Goal: Information Seeking & Learning: Learn about a topic

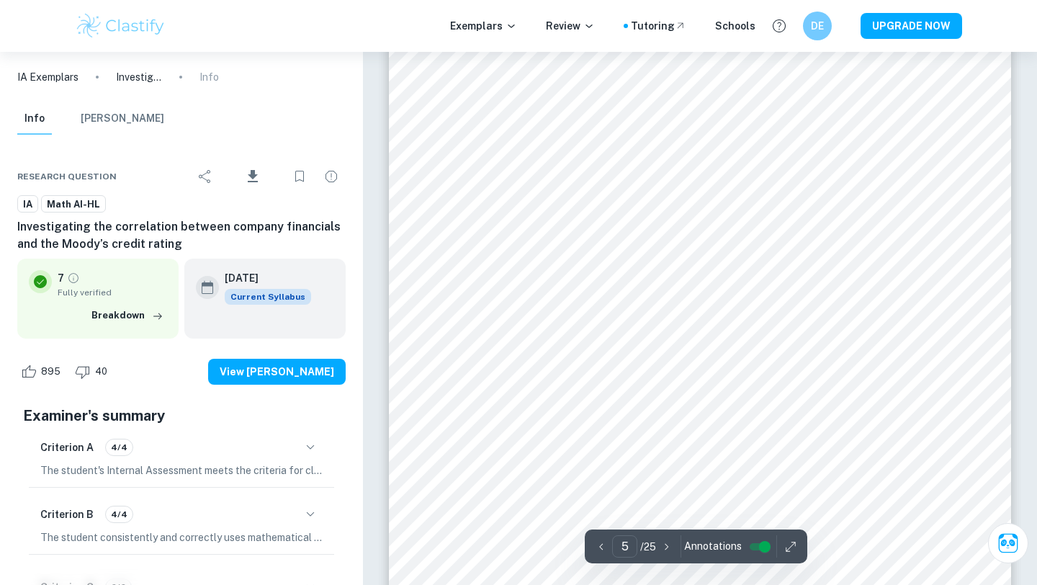
scroll to position [3928, 0]
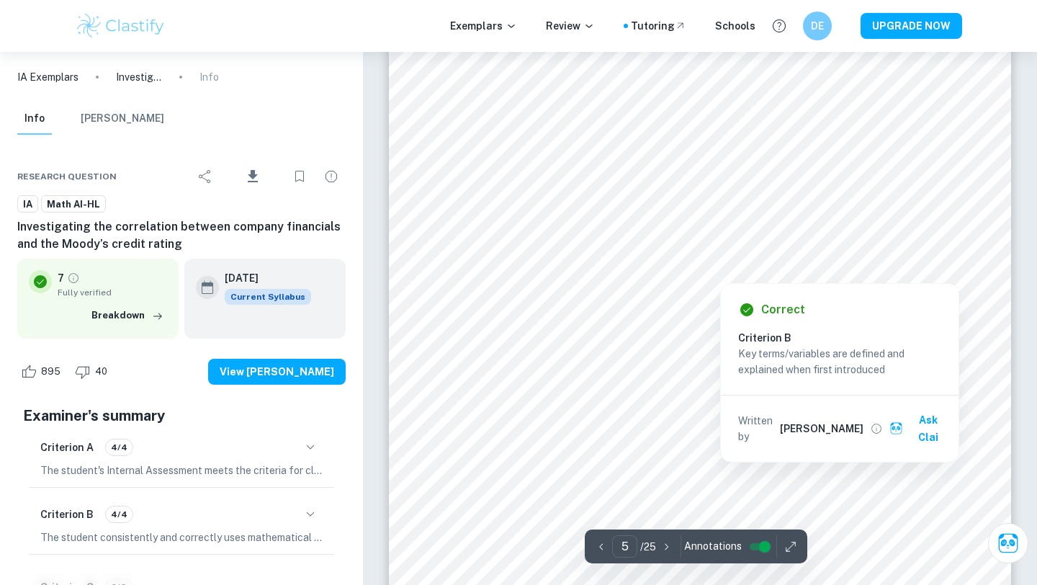
click at [593, 269] on div at bounding box center [720, 273] width 427 height 14
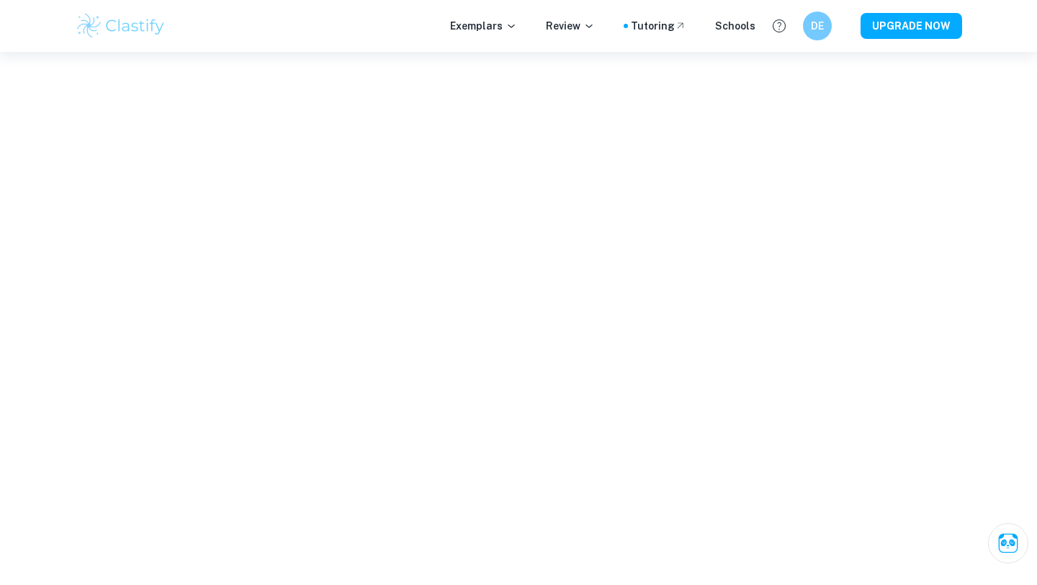
scroll to position [2491, 0]
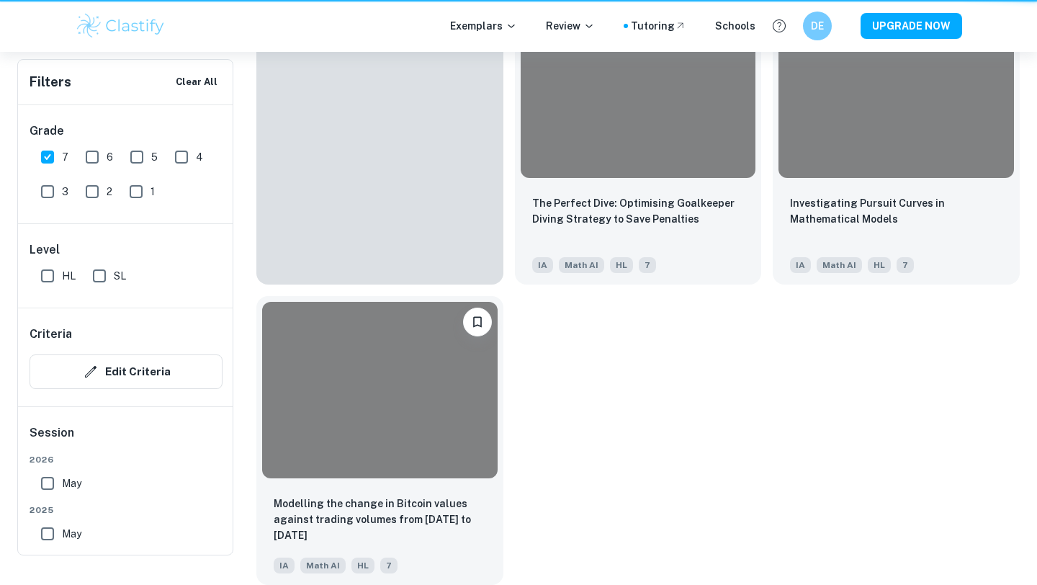
scroll to position [259, 0]
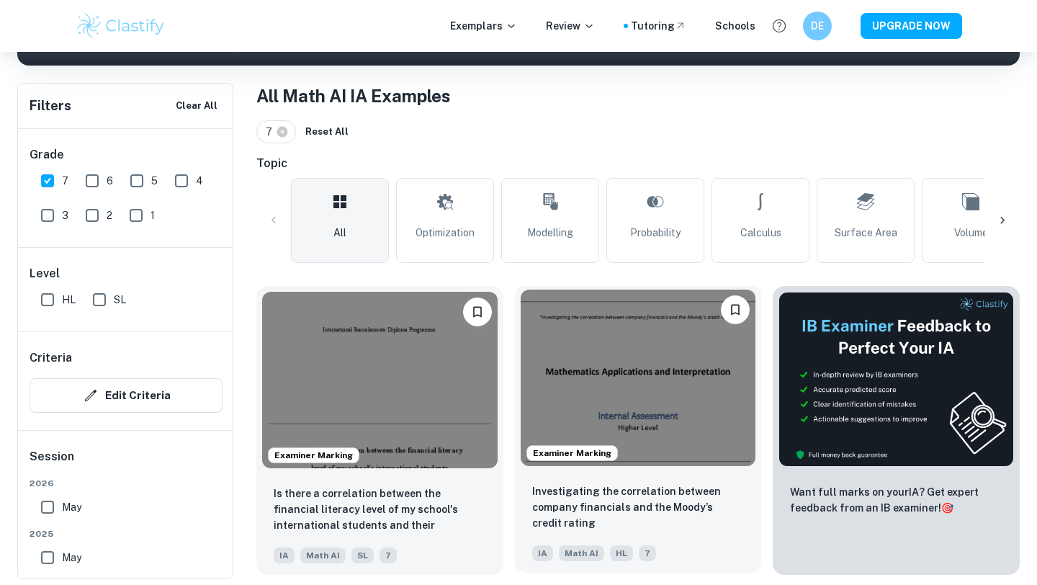
click at [582, 427] on img at bounding box center [639, 378] width 236 height 177
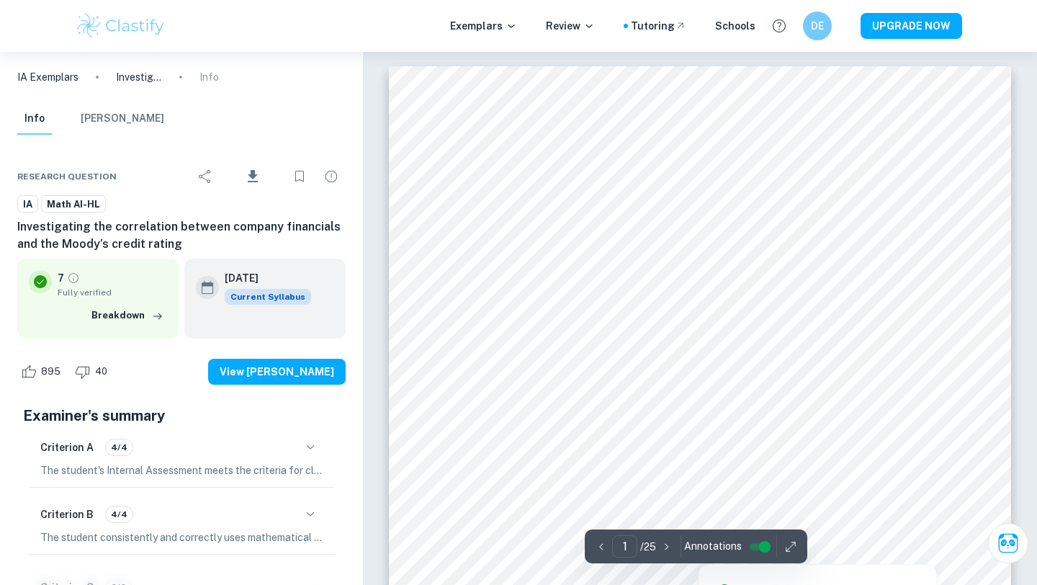
scroll to position [373, 0]
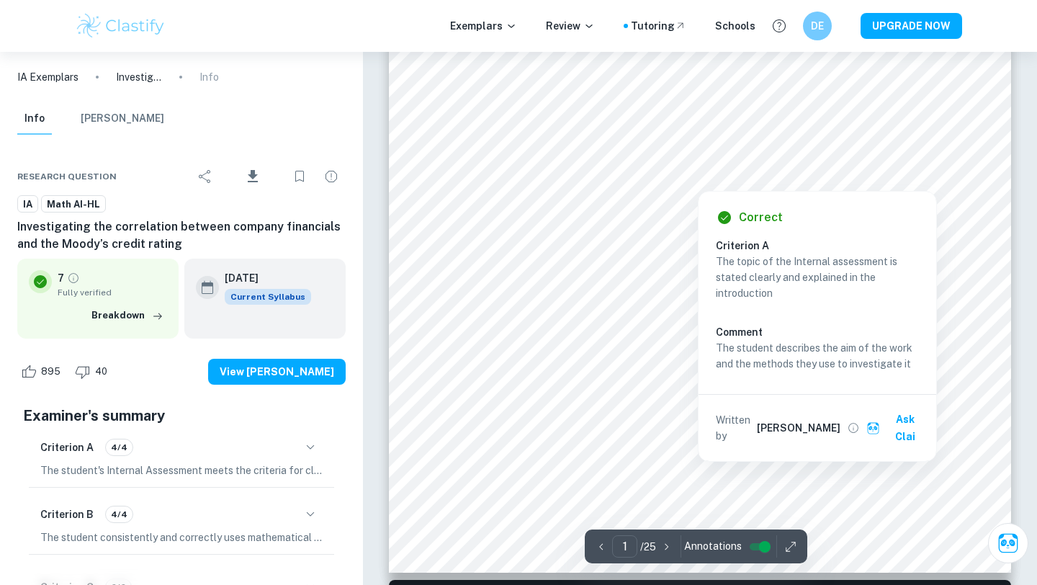
click at [641, 148] on div at bounding box center [704, 157] width 441 height 27
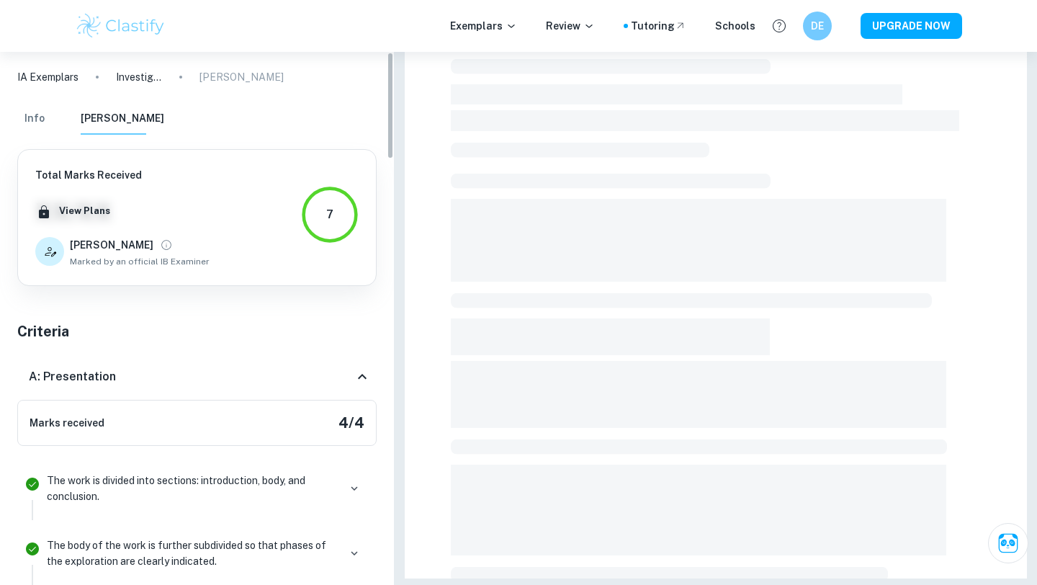
scroll to position [300, 0]
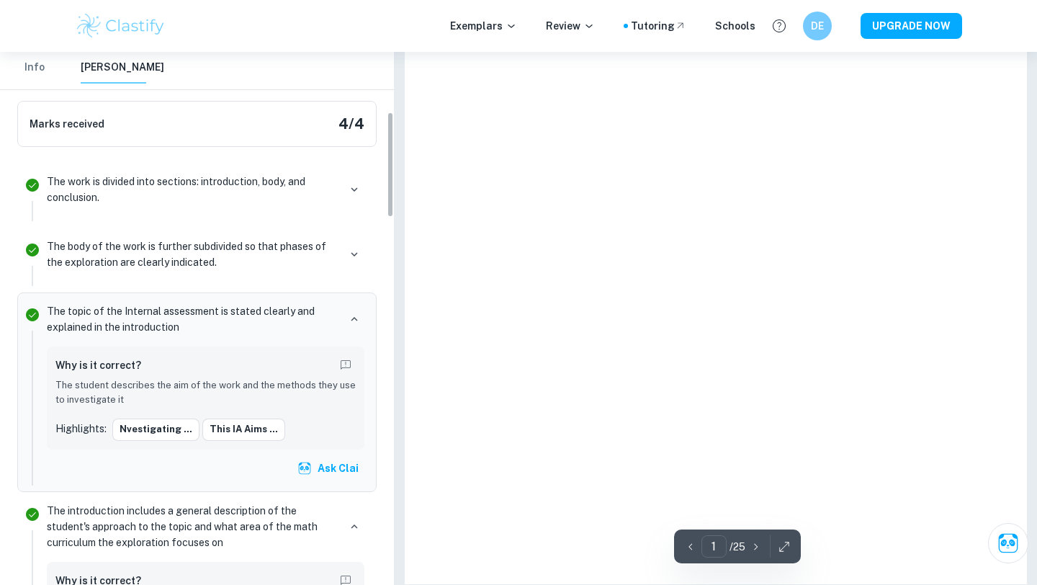
scroll to position [259, 0]
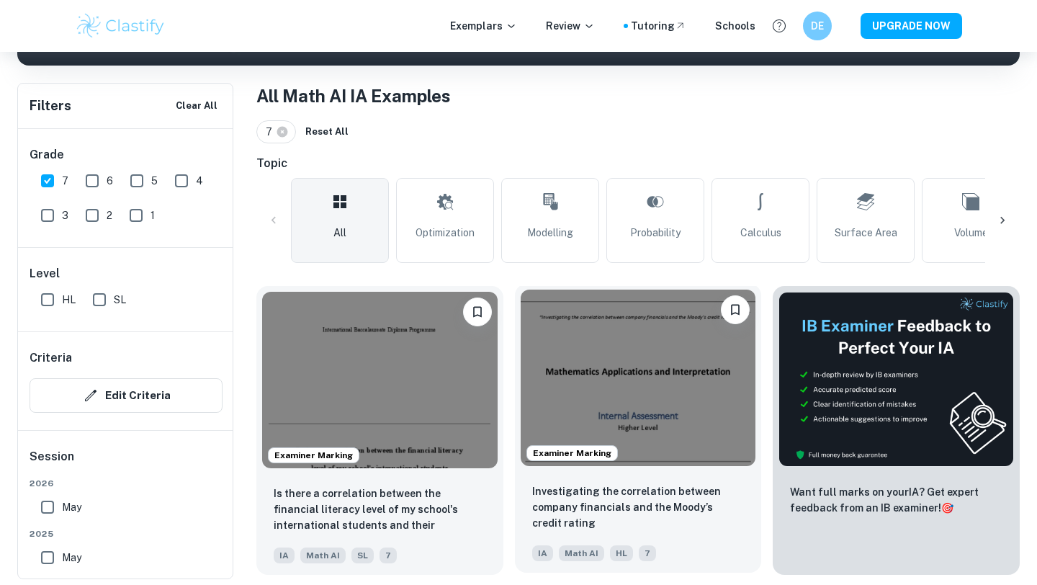
click at [594, 349] on img at bounding box center [639, 378] width 236 height 177
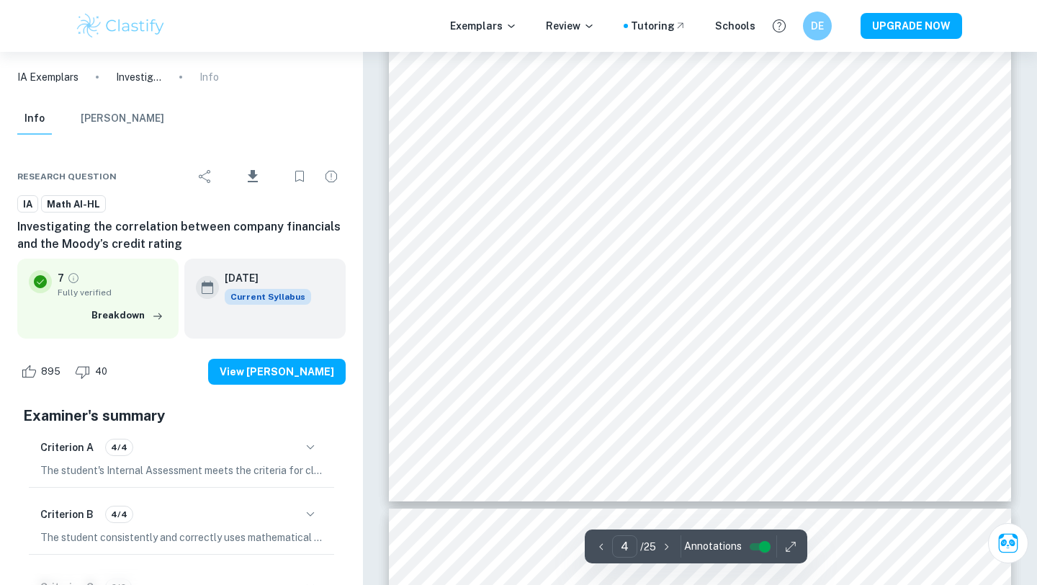
scroll to position [3308, 0]
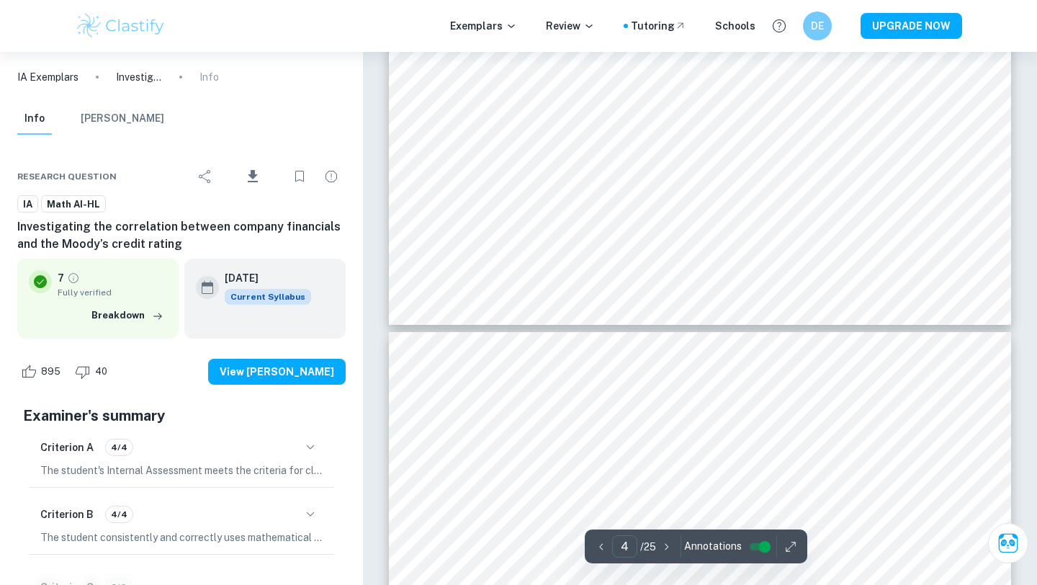
type input "5"
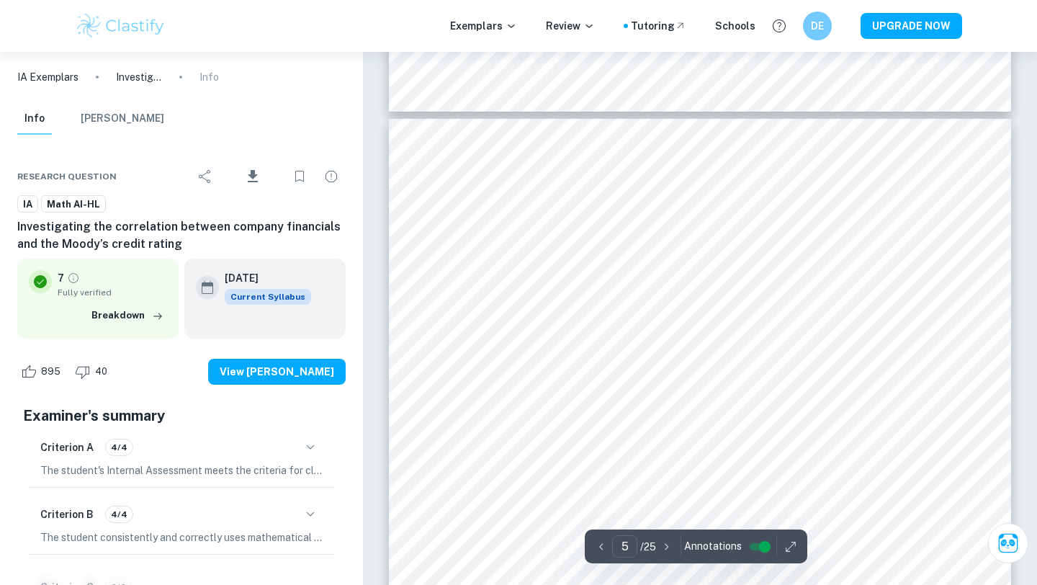
scroll to position [3698, 0]
